Goal: Task Accomplishment & Management: Manage account settings

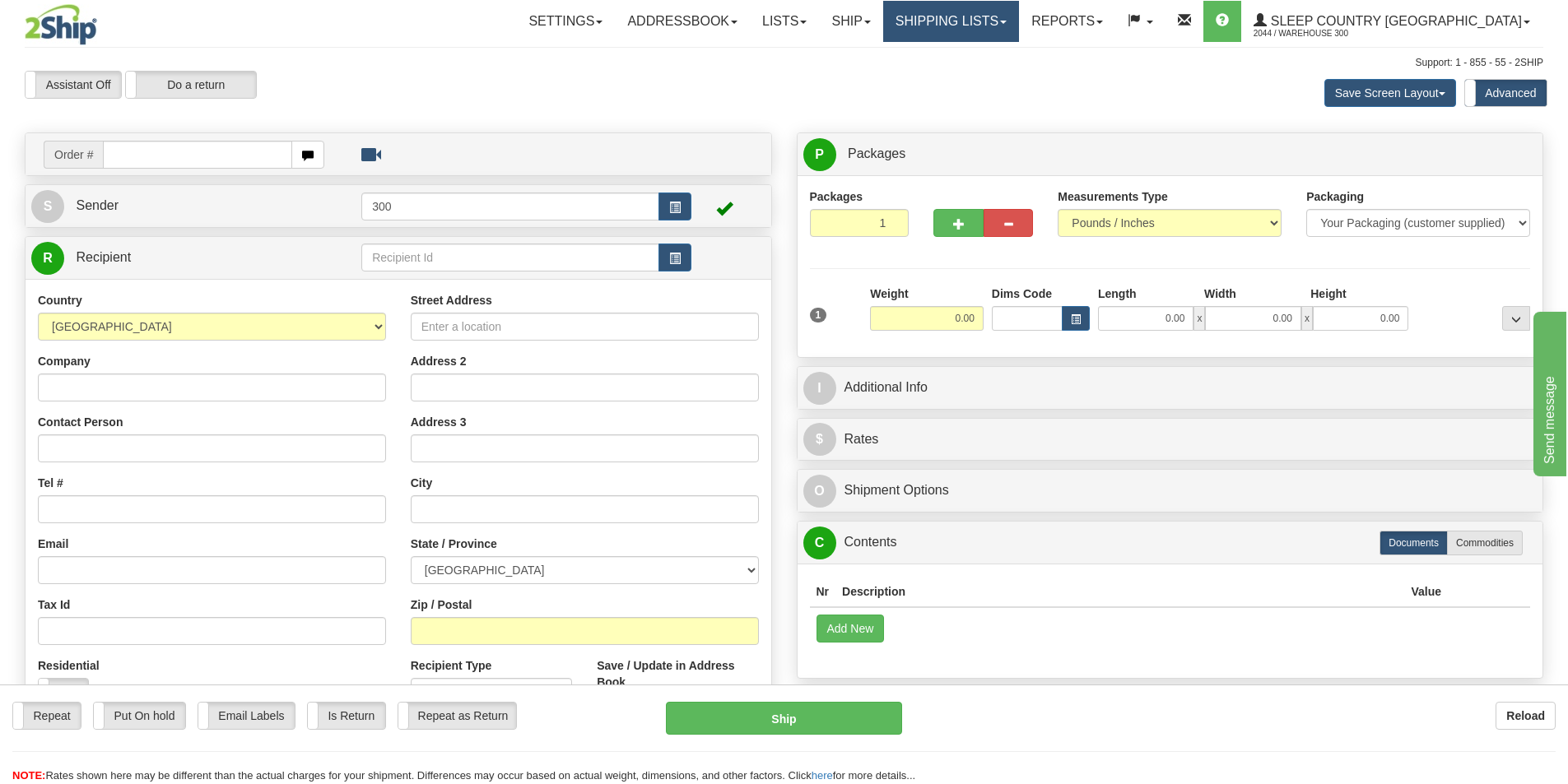
click at [1019, 23] on link "Shipping lists" at bounding box center [951, 22] width 136 height 41
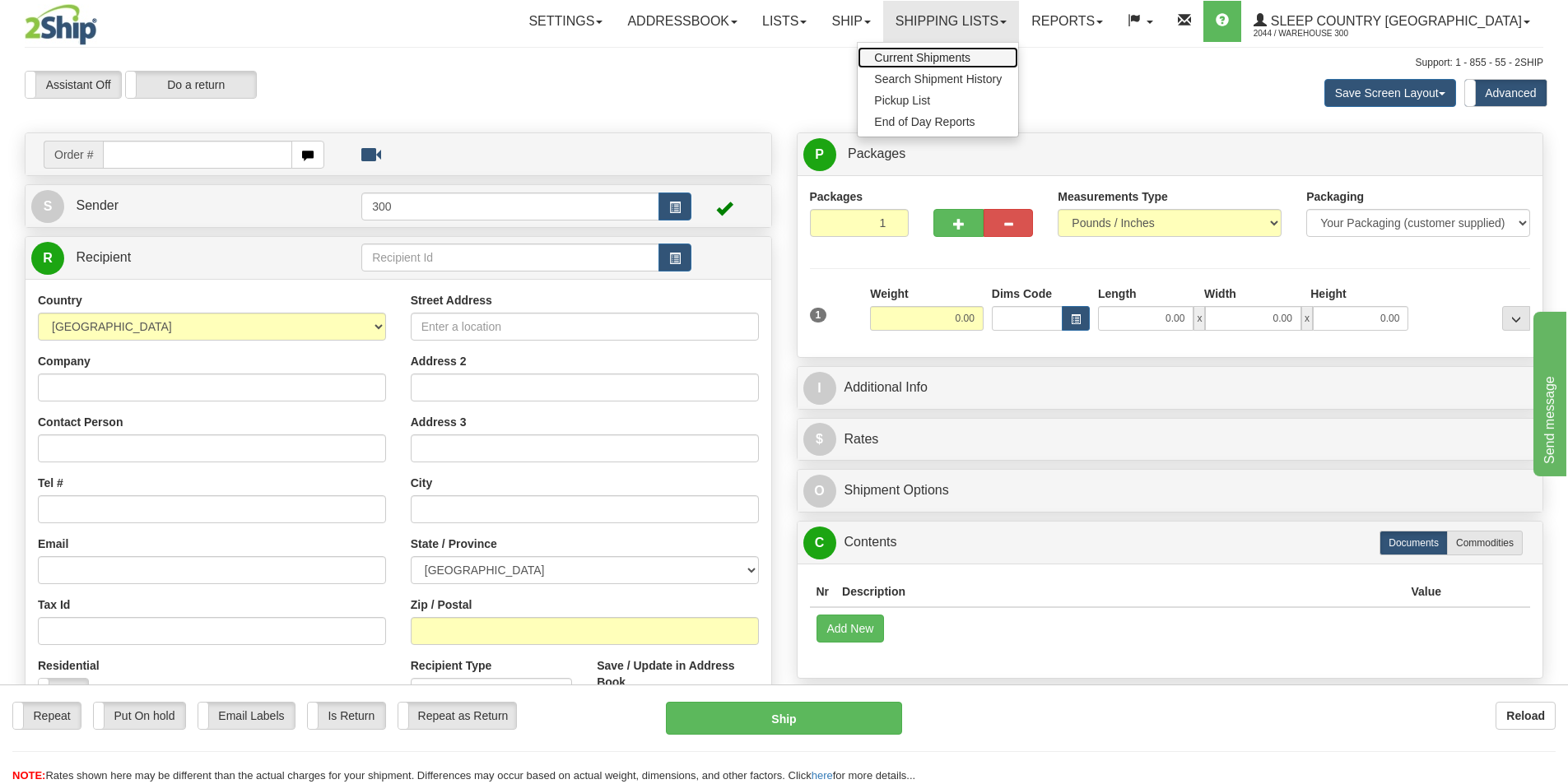
click at [970, 53] on span "Current Shipments" at bounding box center [922, 58] width 96 height 13
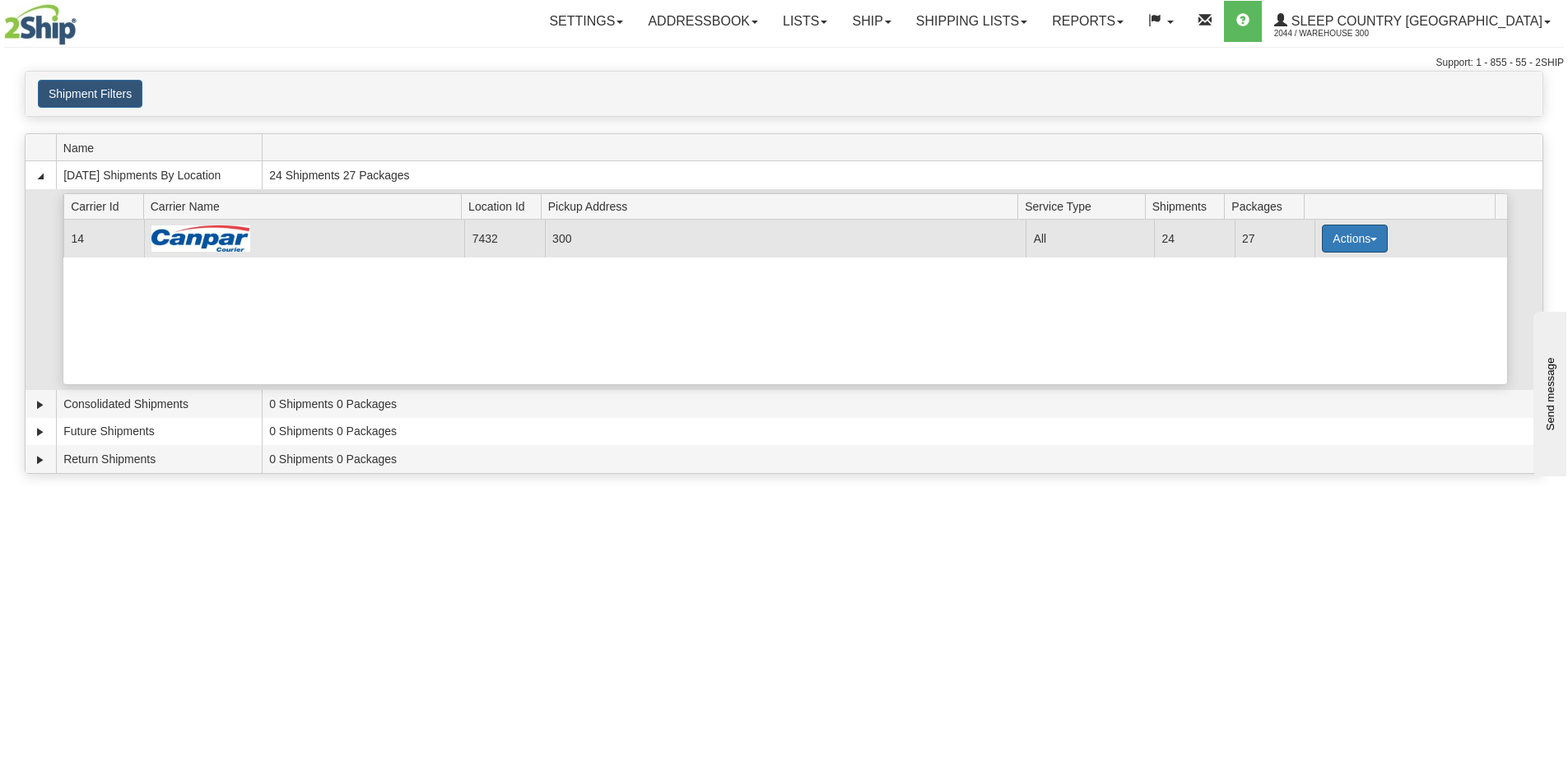
click at [1332, 241] on button "Actions" at bounding box center [1354, 238] width 65 height 28
click at [1310, 289] on span "Close" at bounding box center [1291, 291] width 38 height 12
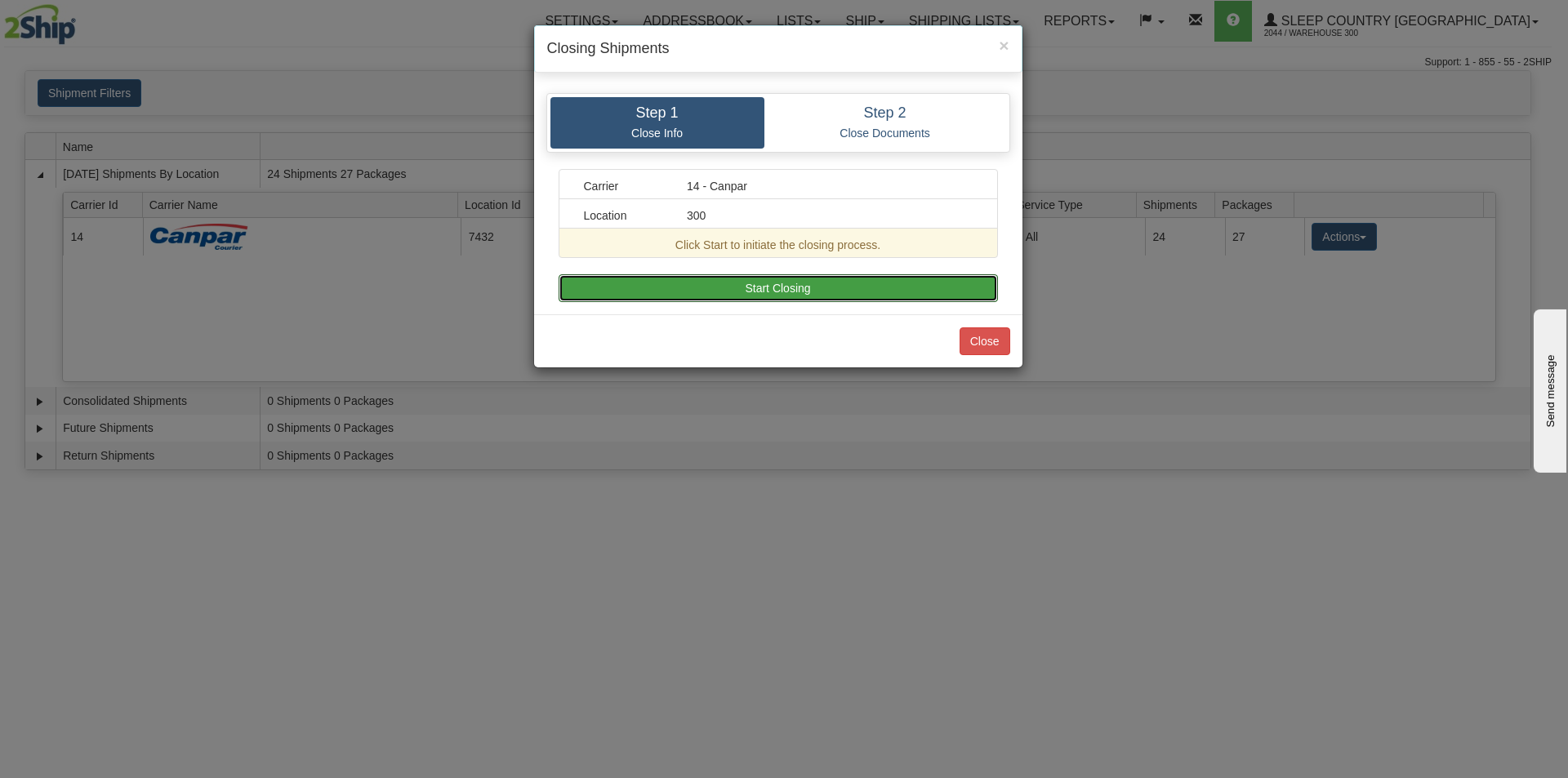
click at [819, 299] on button "Start Closing" at bounding box center [778, 288] width 440 height 28
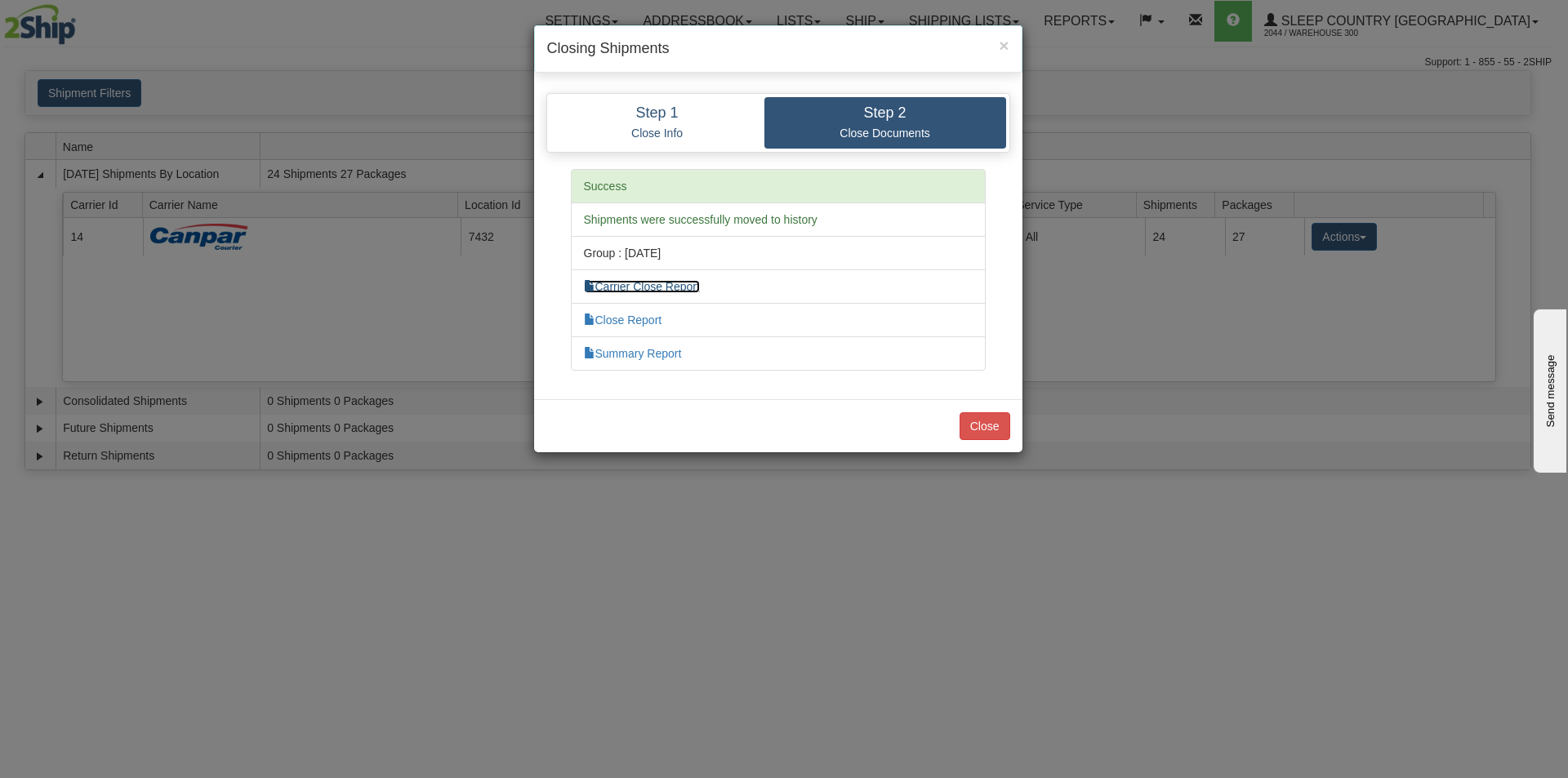
click at [671, 288] on link "Carrier Close Report" at bounding box center [641, 287] width 116 height 13
click at [630, 318] on link "Close Report" at bounding box center [622, 320] width 78 height 13
click at [670, 352] on link "Summary Report" at bounding box center [632, 353] width 98 height 13
click at [990, 428] on button "Close" at bounding box center [985, 426] width 51 height 28
